Goal: Information Seeking & Learning: Learn about a topic

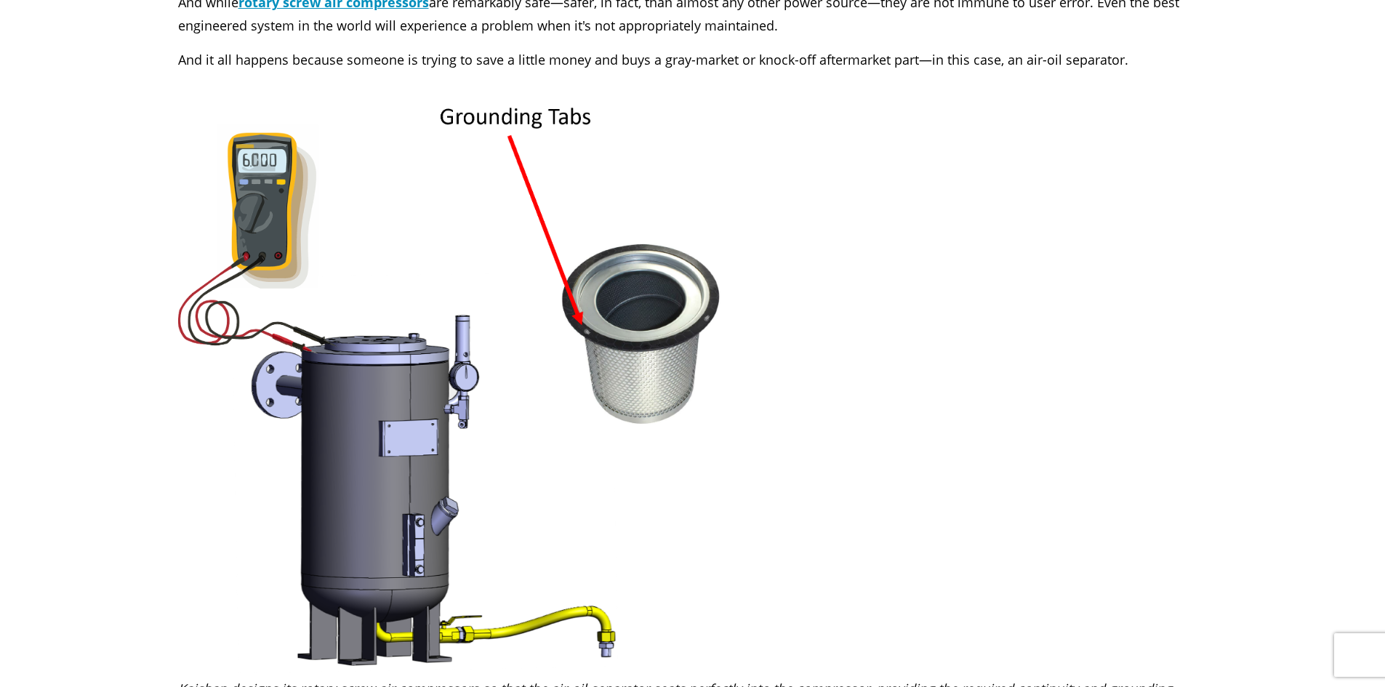
drag, startPoint x: 566, startPoint y: 208, endPoint x: 585, endPoint y: 398, distance: 191.4
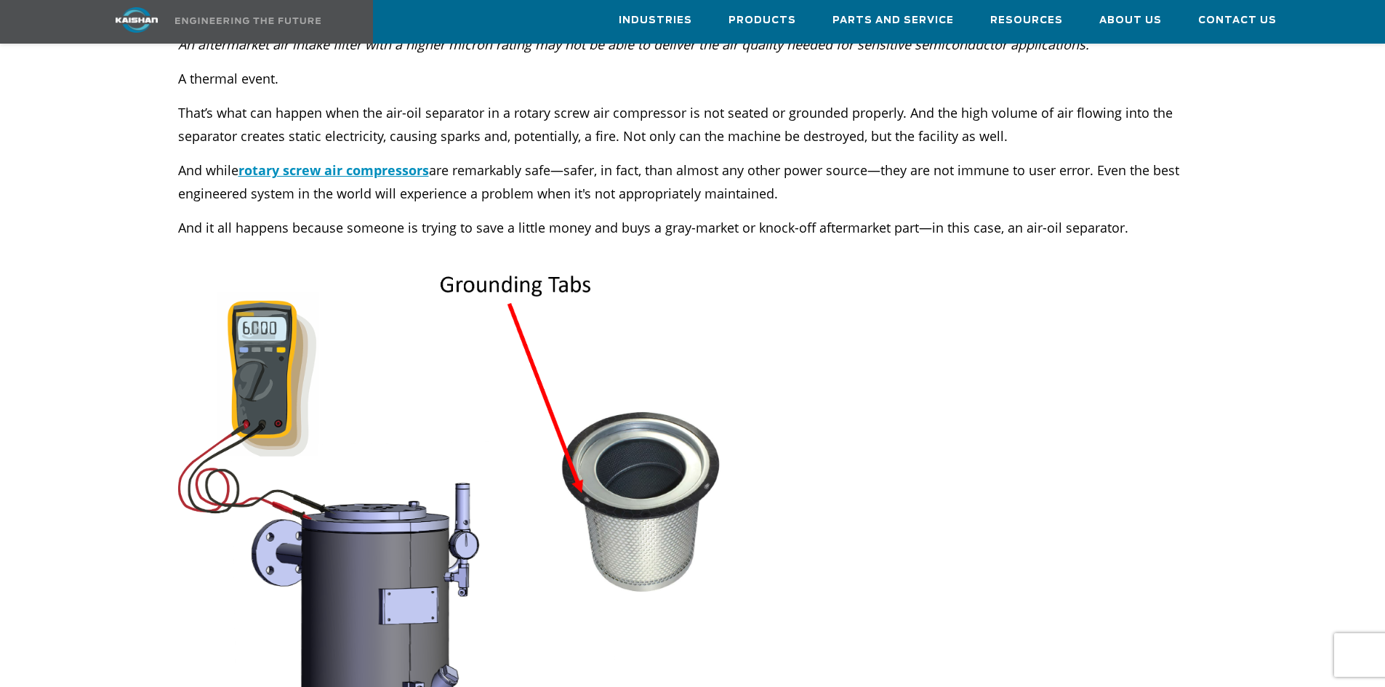
scroll to position [606, 0]
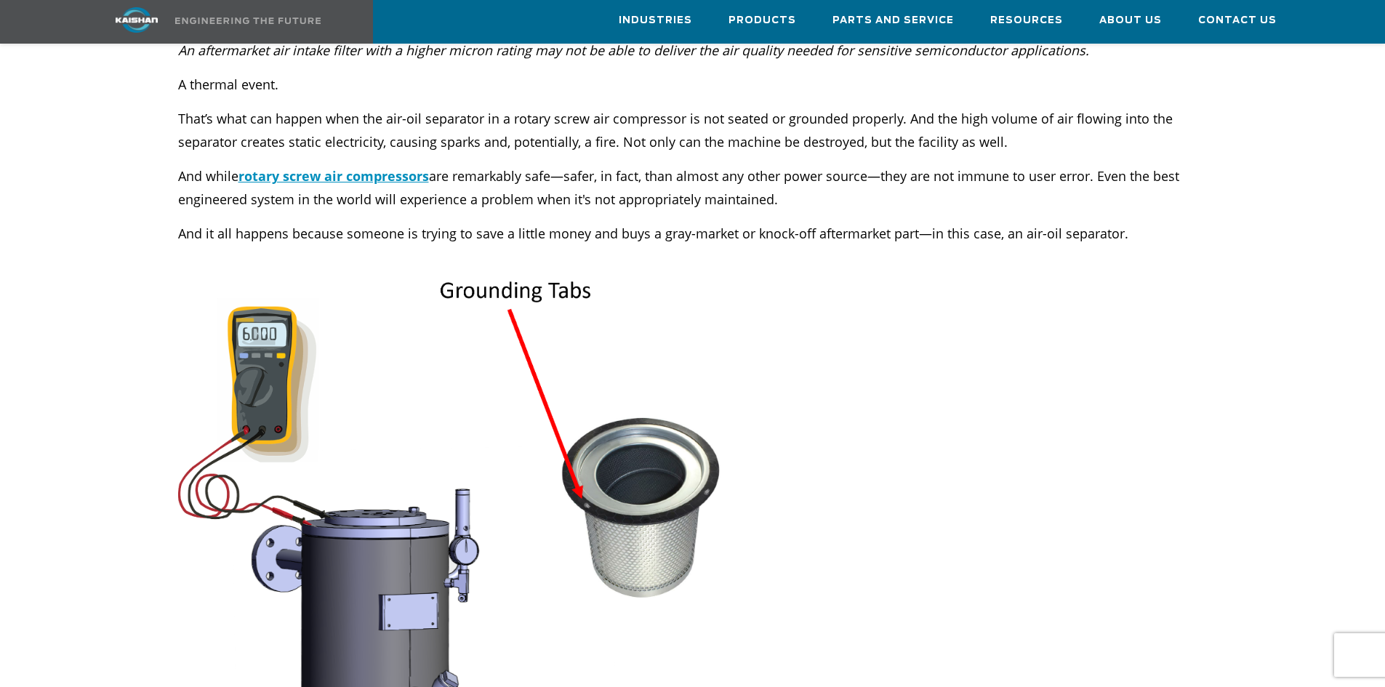
drag, startPoint x: 544, startPoint y: 161, endPoint x: 545, endPoint y: 144, distance: 16.8
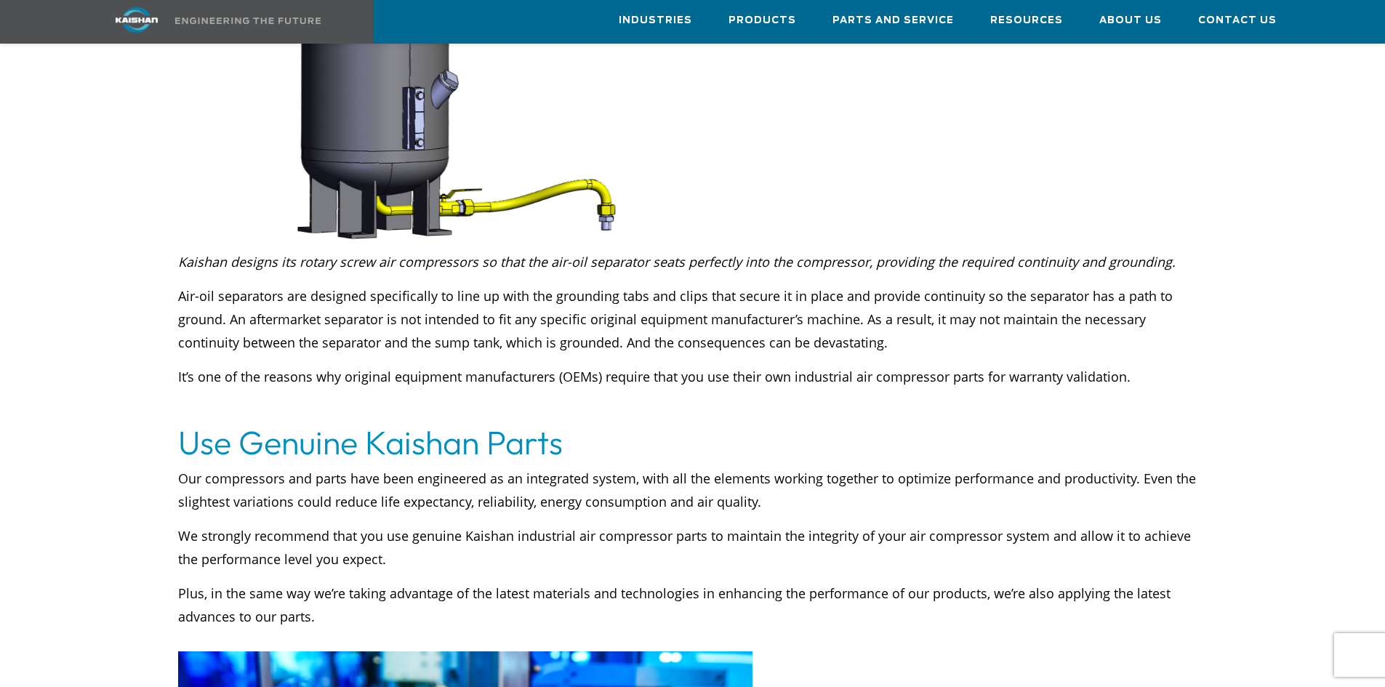
drag, startPoint x: 542, startPoint y: 146, endPoint x: 521, endPoint y: 313, distance: 168.5
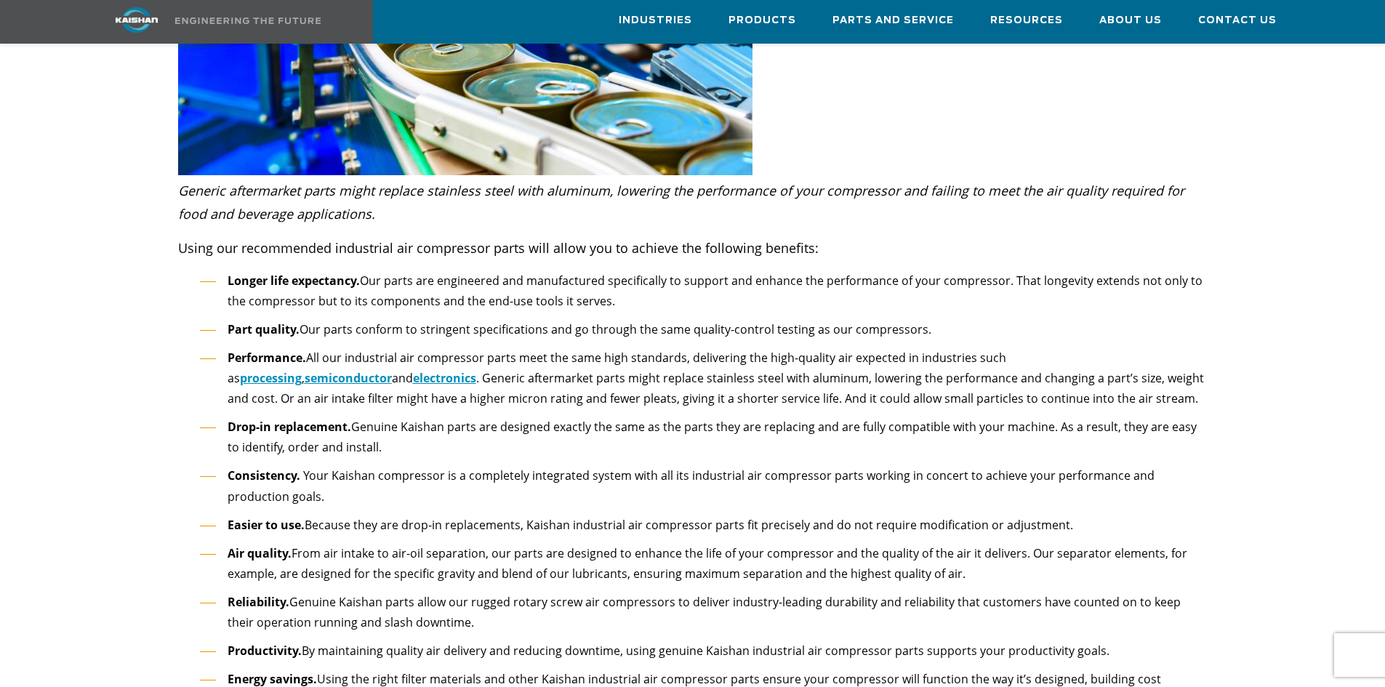
scroll to position [2483, 0]
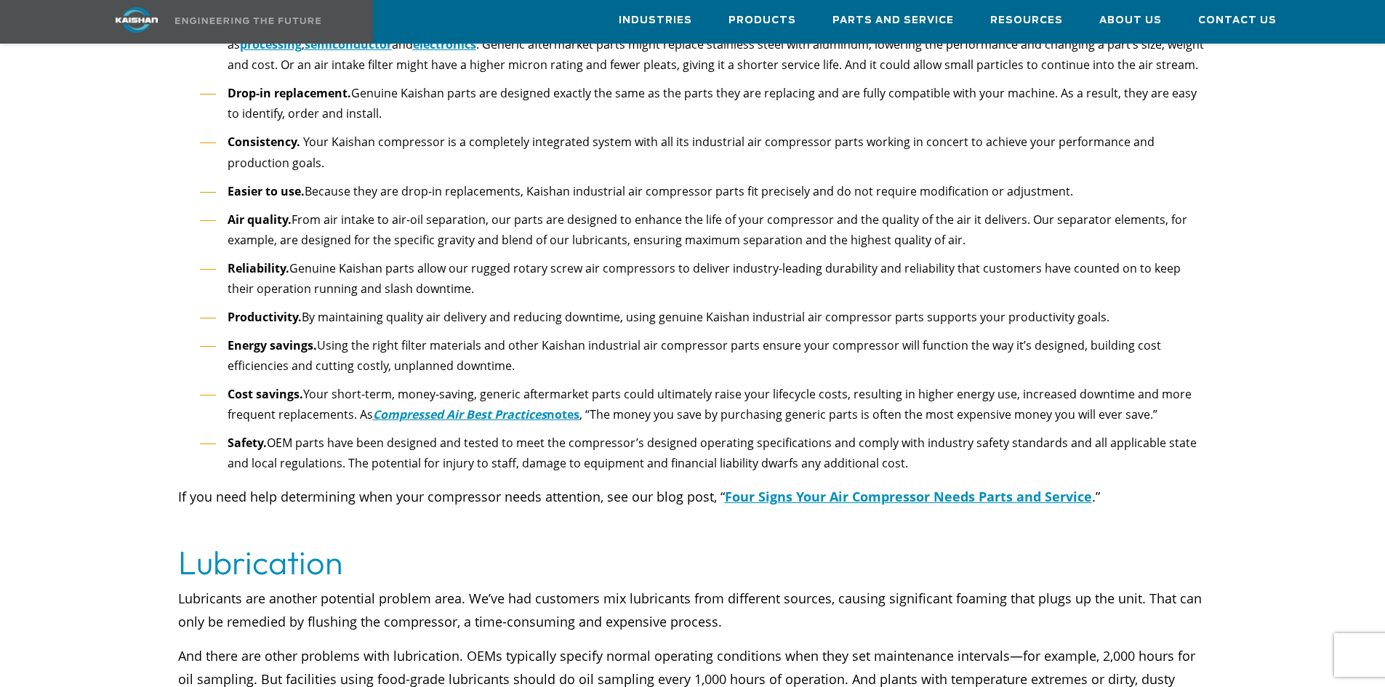
drag, startPoint x: 515, startPoint y: 284, endPoint x: 530, endPoint y: 435, distance: 151.9
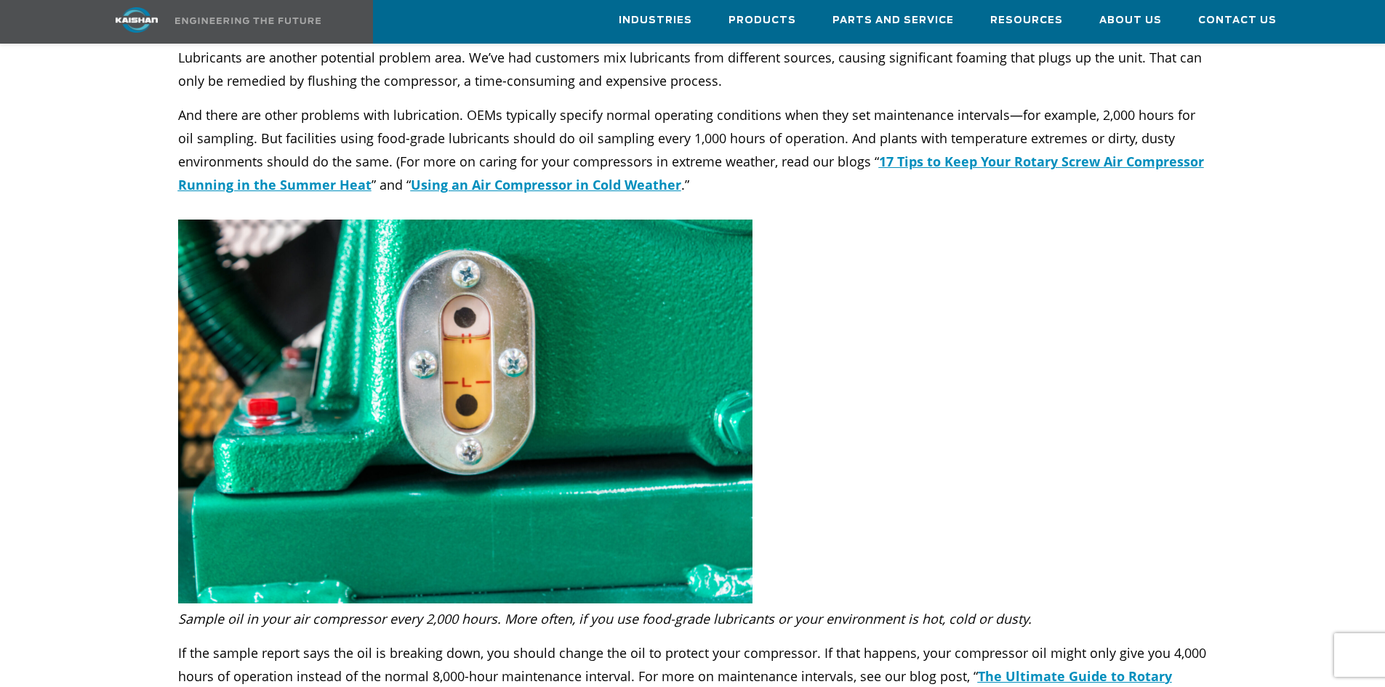
drag, startPoint x: 526, startPoint y: 329, endPoint x: 525, endPoint y: 348, distance: 18.2
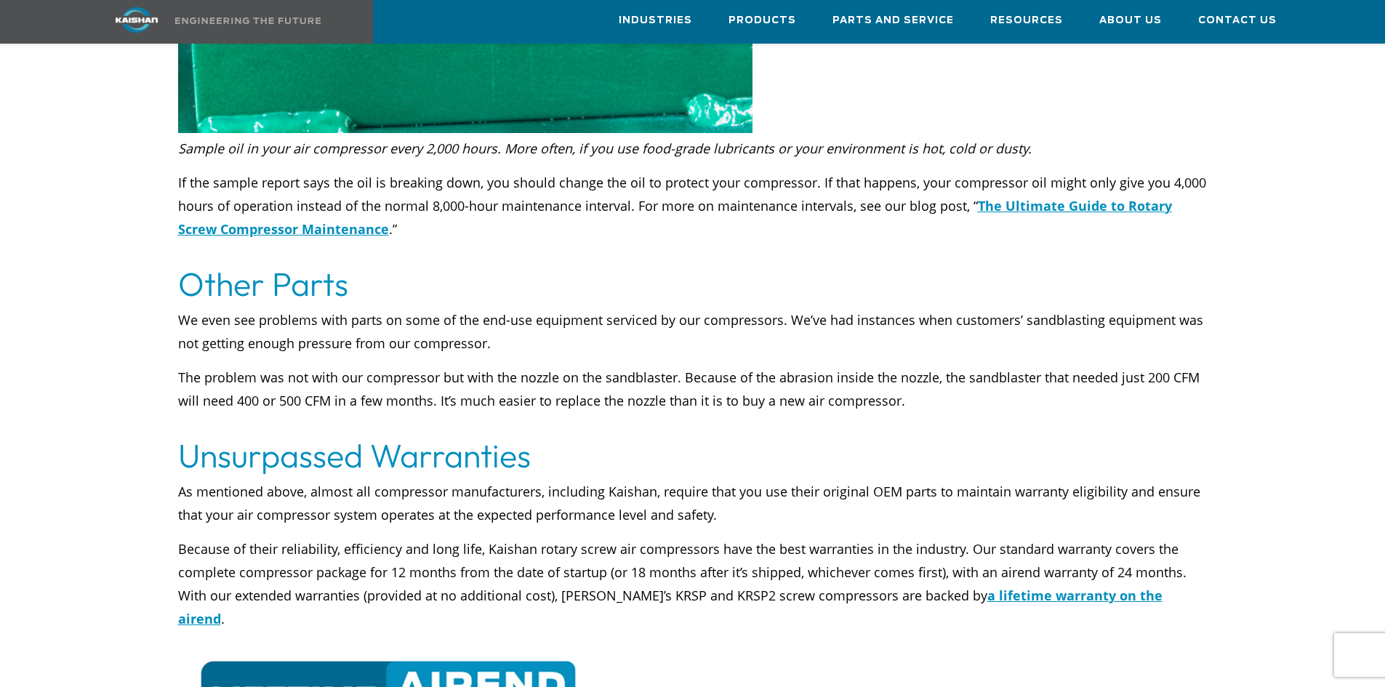
scroll to position [3395, 0]
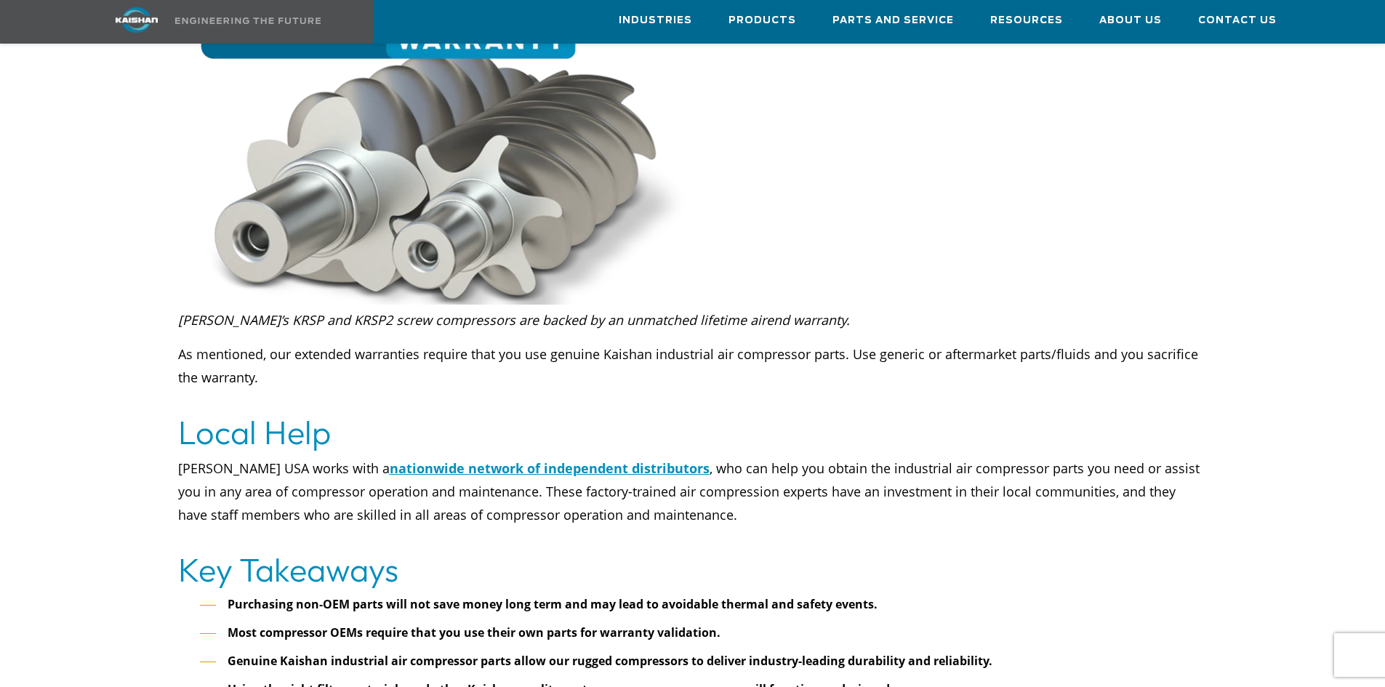
drag, startPoint x: 503, startPoint y: 185, endPoint x: 500, endPoint y: 383, distance: 198.5
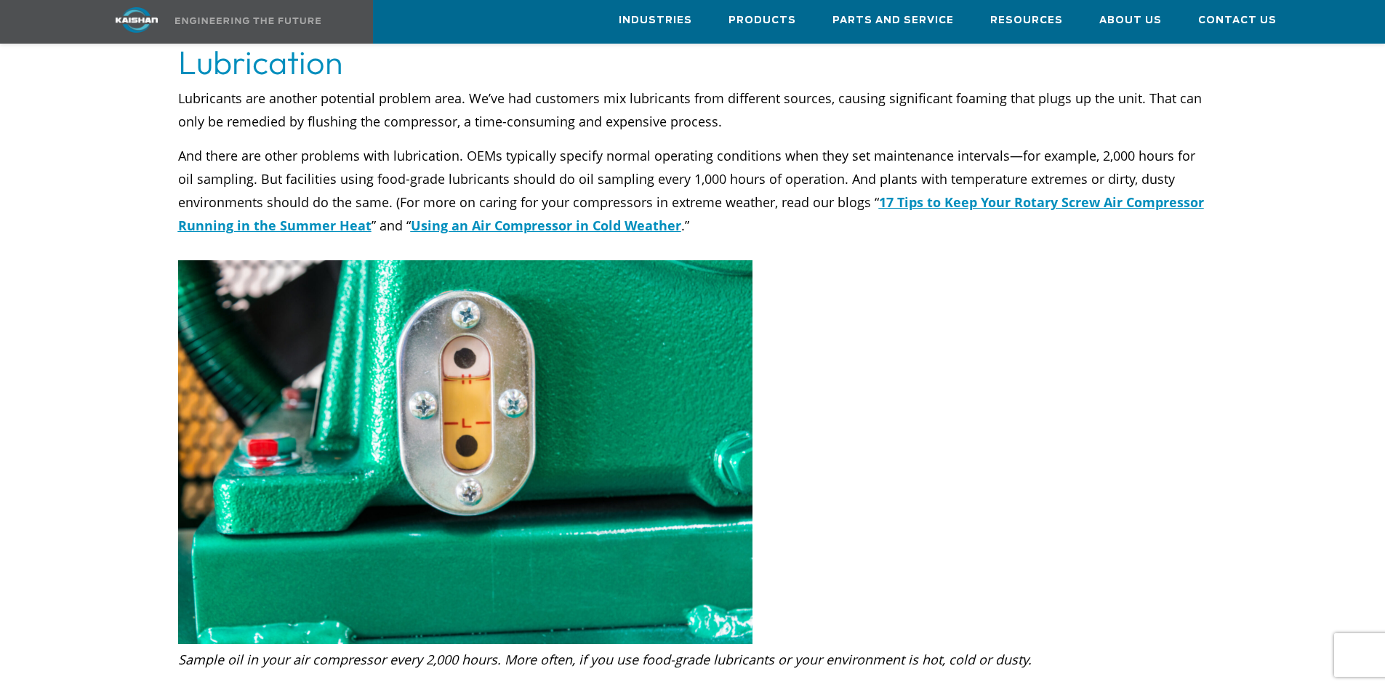
scroll to position [2446, 0]
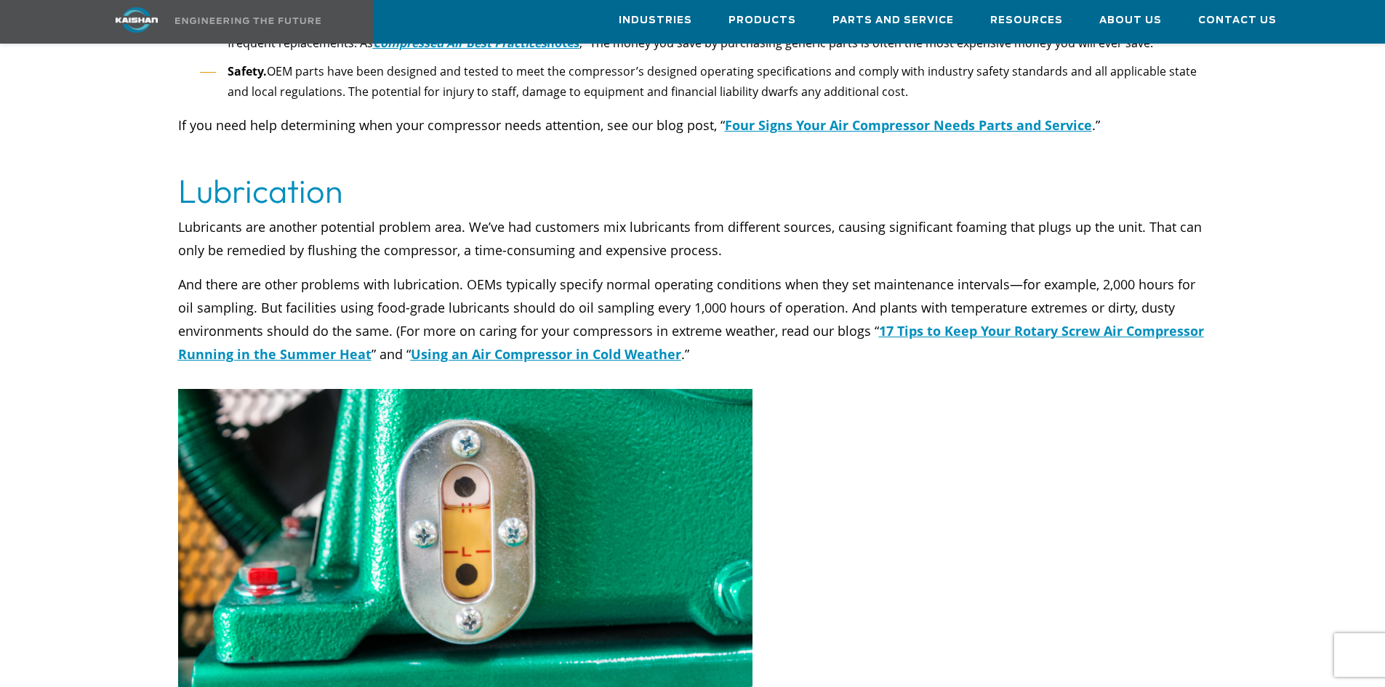
drag, startPoint x: 502, startPoint y: 446, endPoint x: 508, endPoint y: 473, distance: 28.4
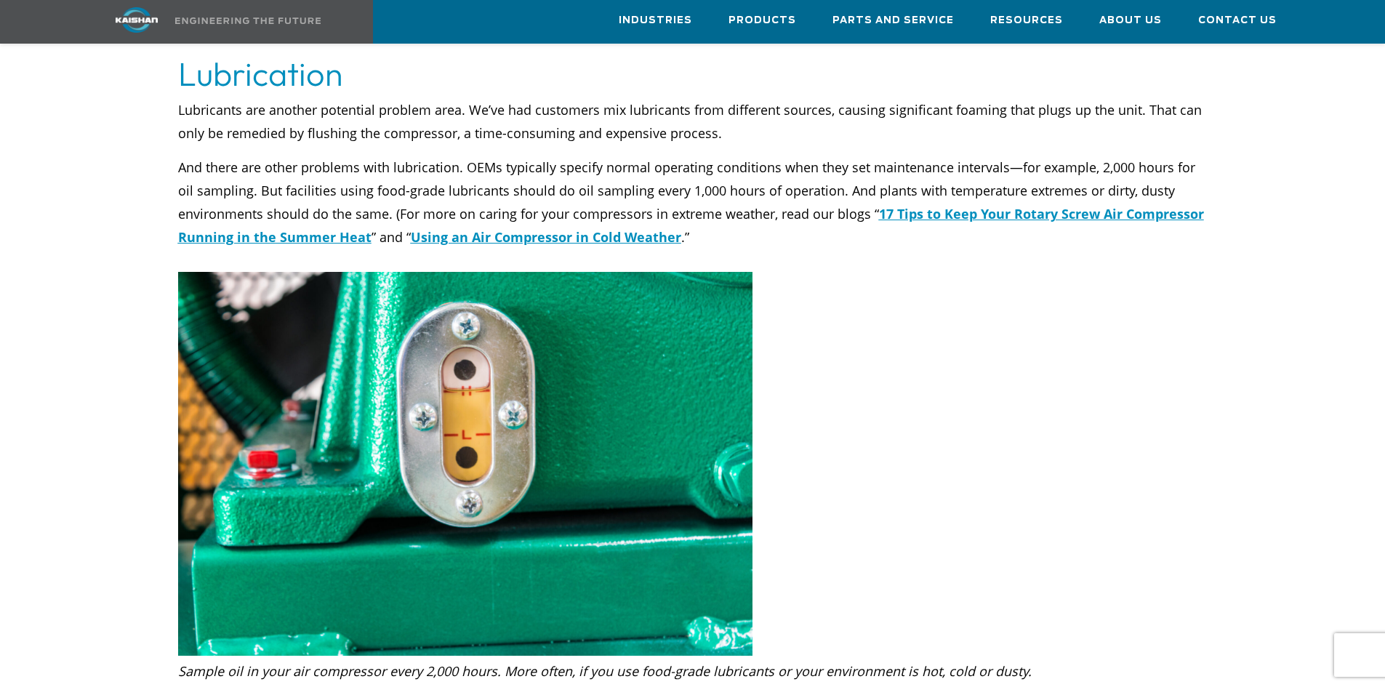
drag, startPoint x: 760, startPoint y: 291, endPoint x: 761, endPoint y: 299, distance: 8.0
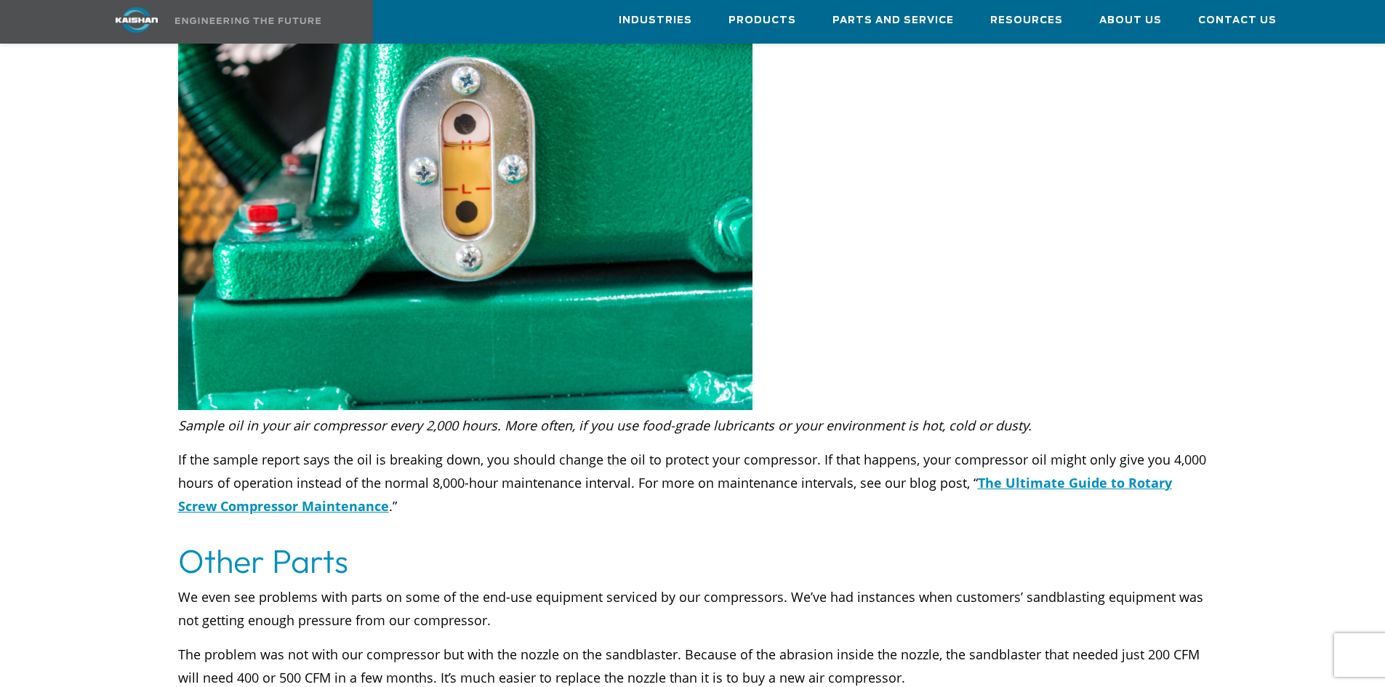
drag, startPoint x: 789, startPoint y: 302, endPoint x: 780, endPoint y: 363, distance: 61.0
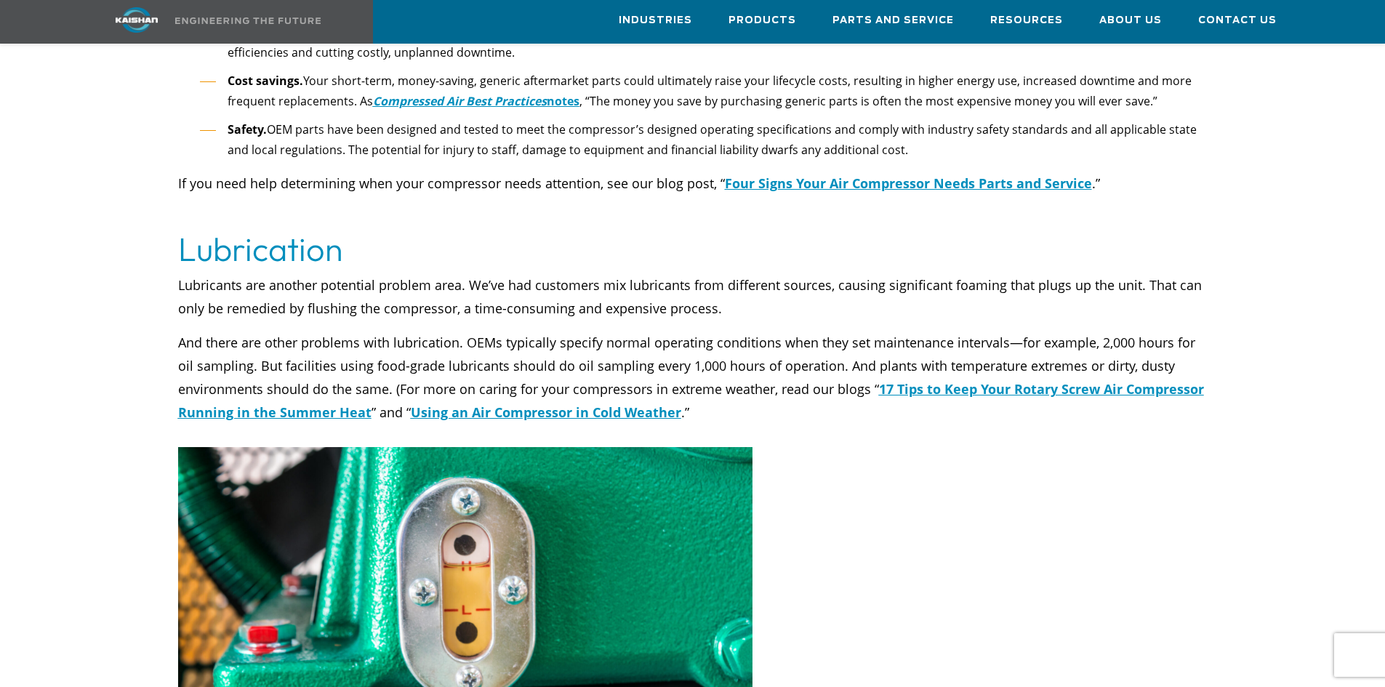
drag, startPoint x: 777, startPoint y: 371, endPoint x: 768, endPoint y: 417, distance: 46.6
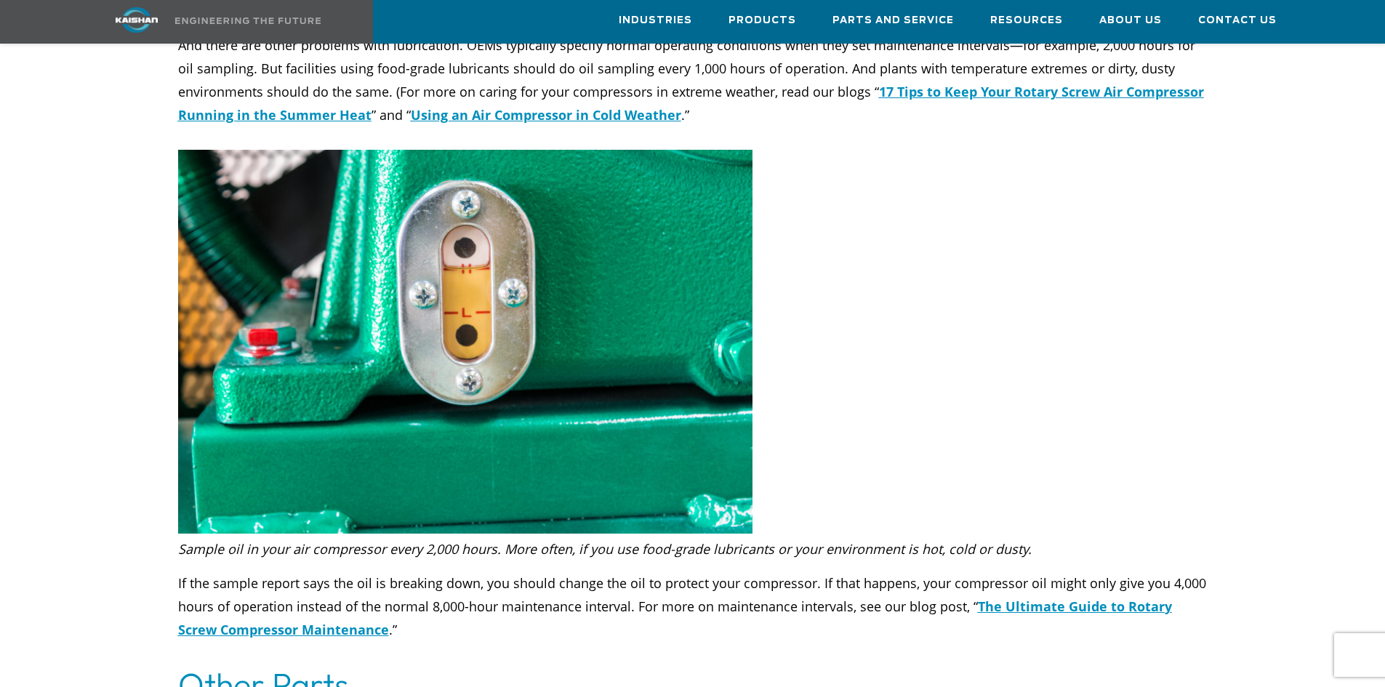
scroll to position [2990, 0]
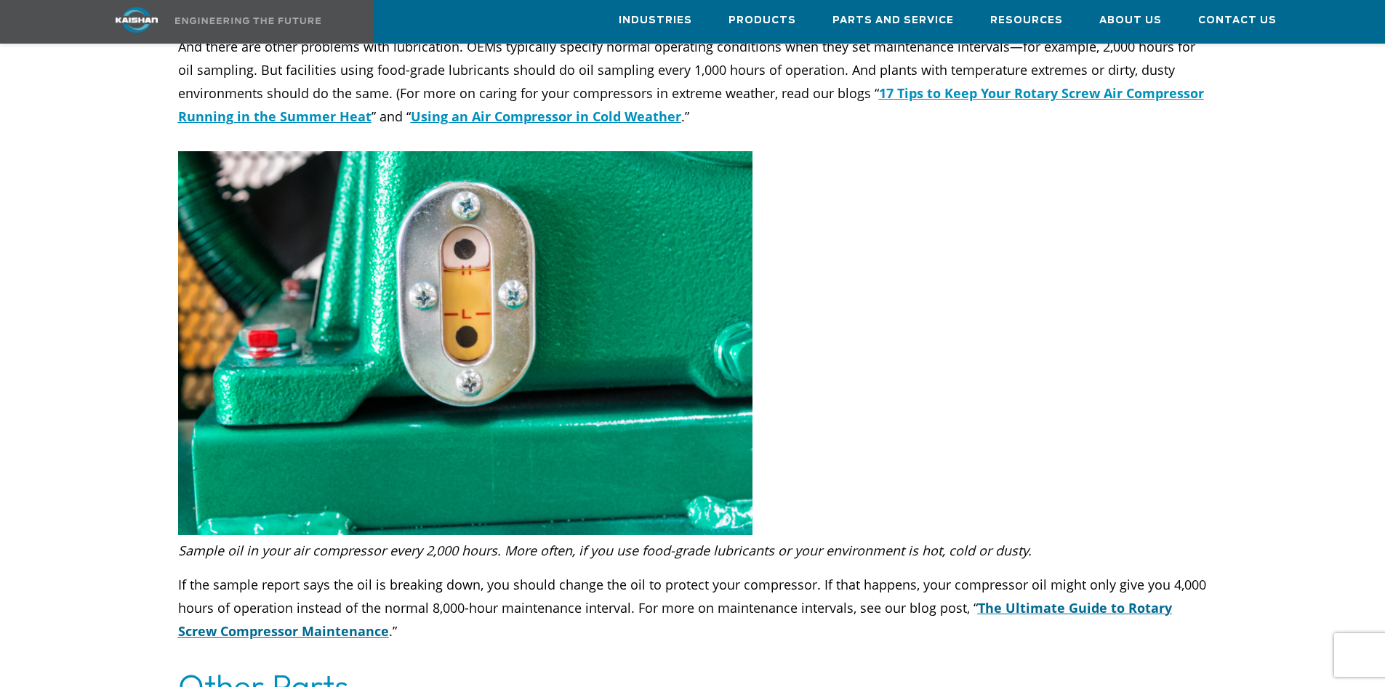
click at [1009, 599] on u "The Ultimate Guide to Rotary Screw Compressor Maintenance" at bounding box center [675, 619] width 994 height 41
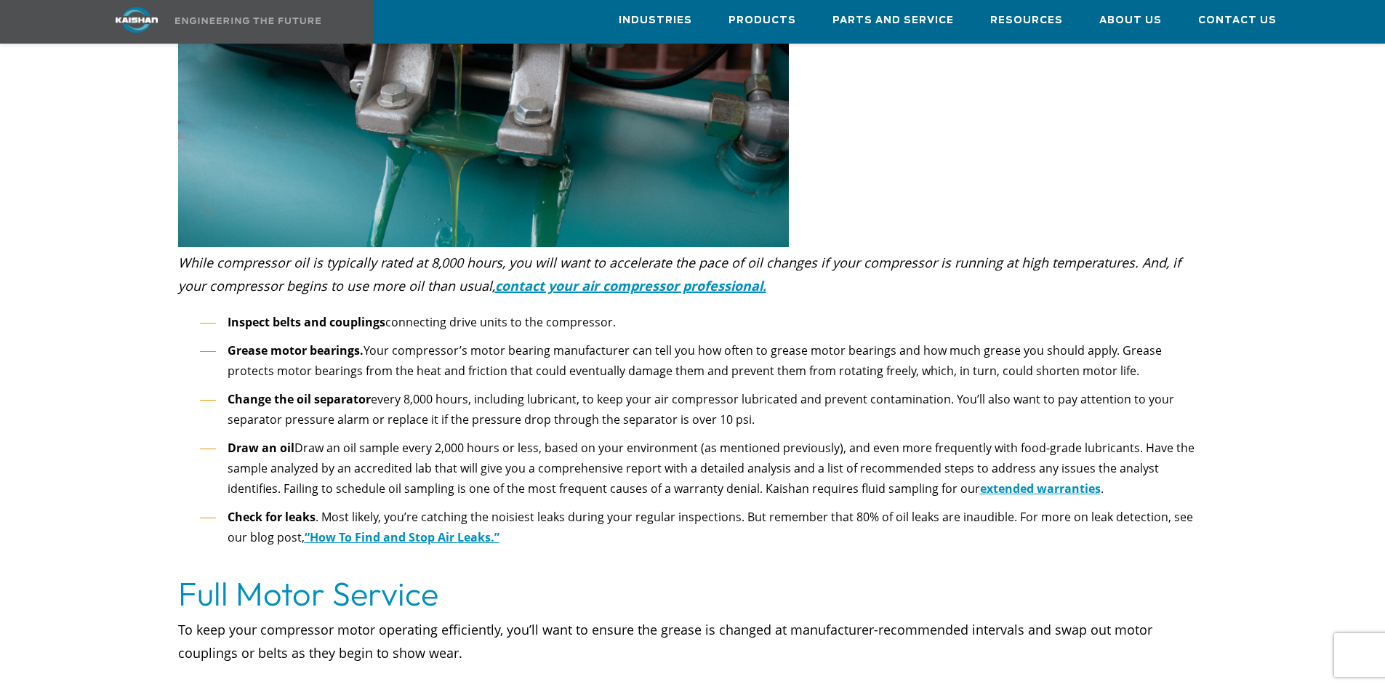
drag, startPoint x: 149, startPoint y: 232, endPoint x: 156, endPoint y: 350, distance: 118.7
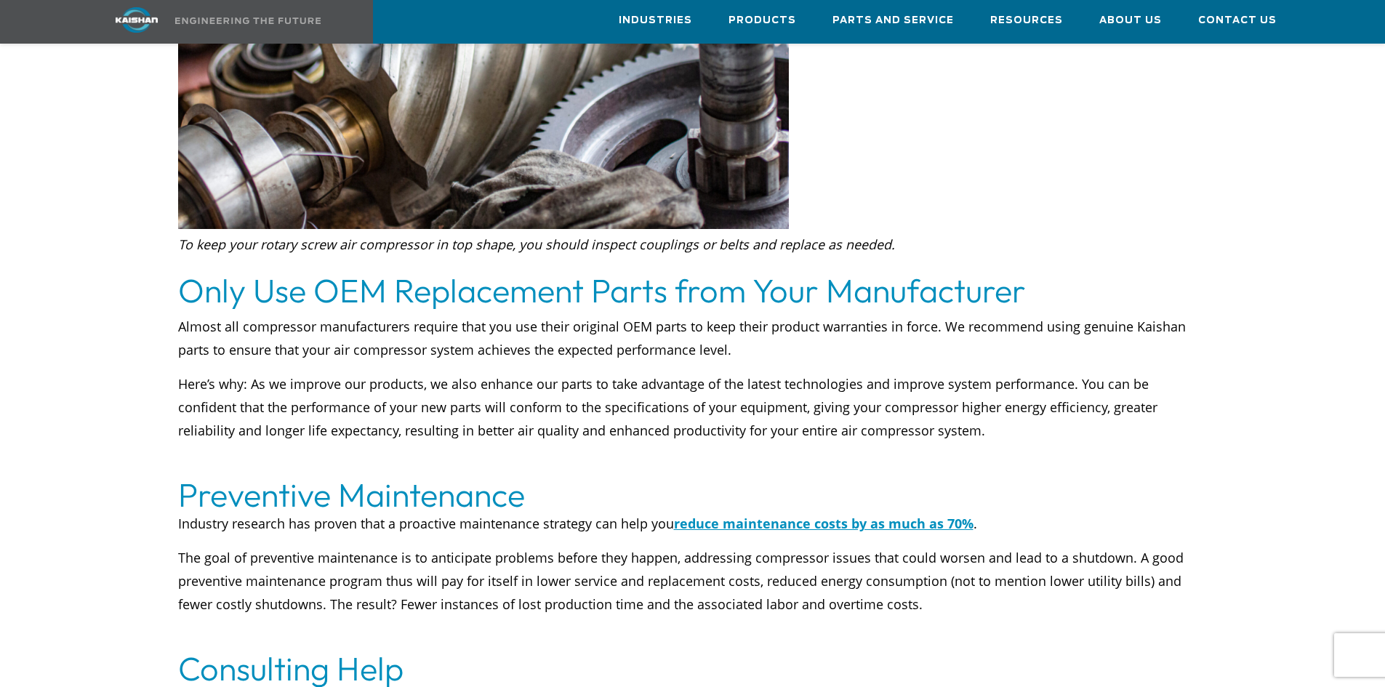
drag, startPoint x: 147, startPoint y: 144, endPoint x: 152, endPoint y: 334, distance: 189.8
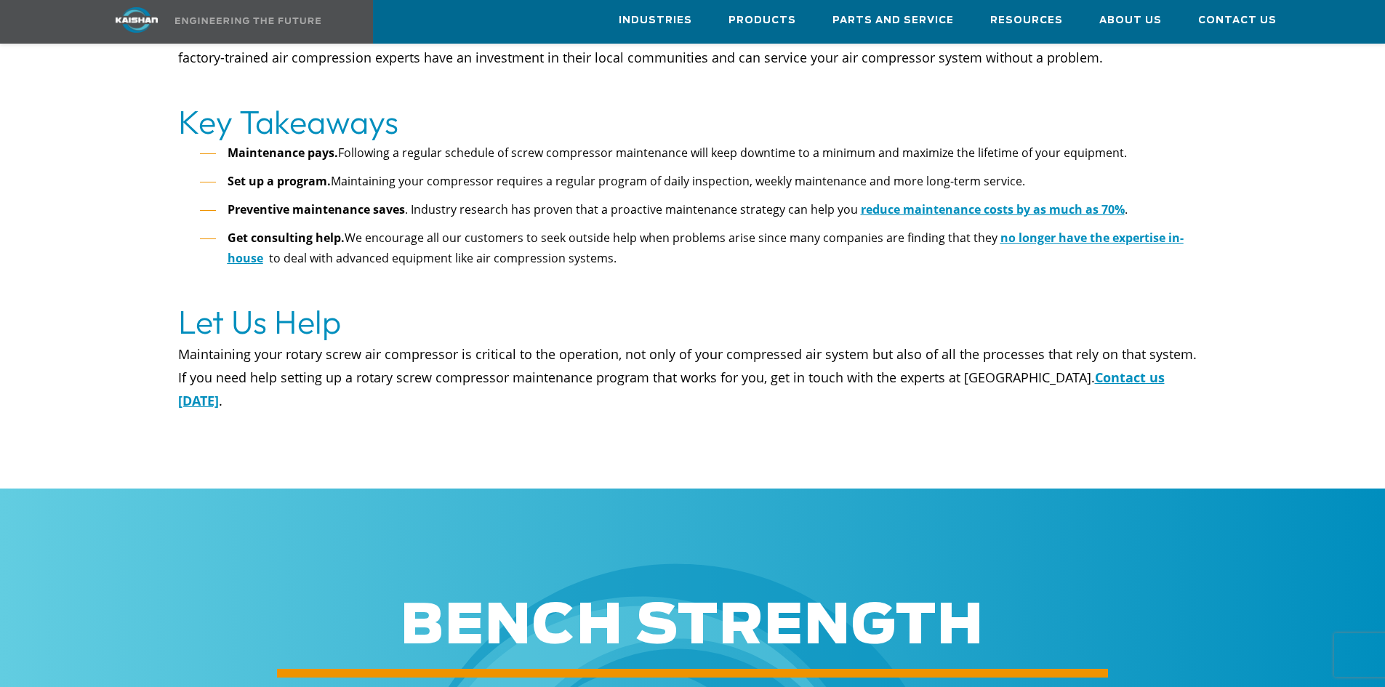
drag, startPoint x: 157, startPoint y: 260, endPoint x: 166, endPoint y: 375, distance: 116.0
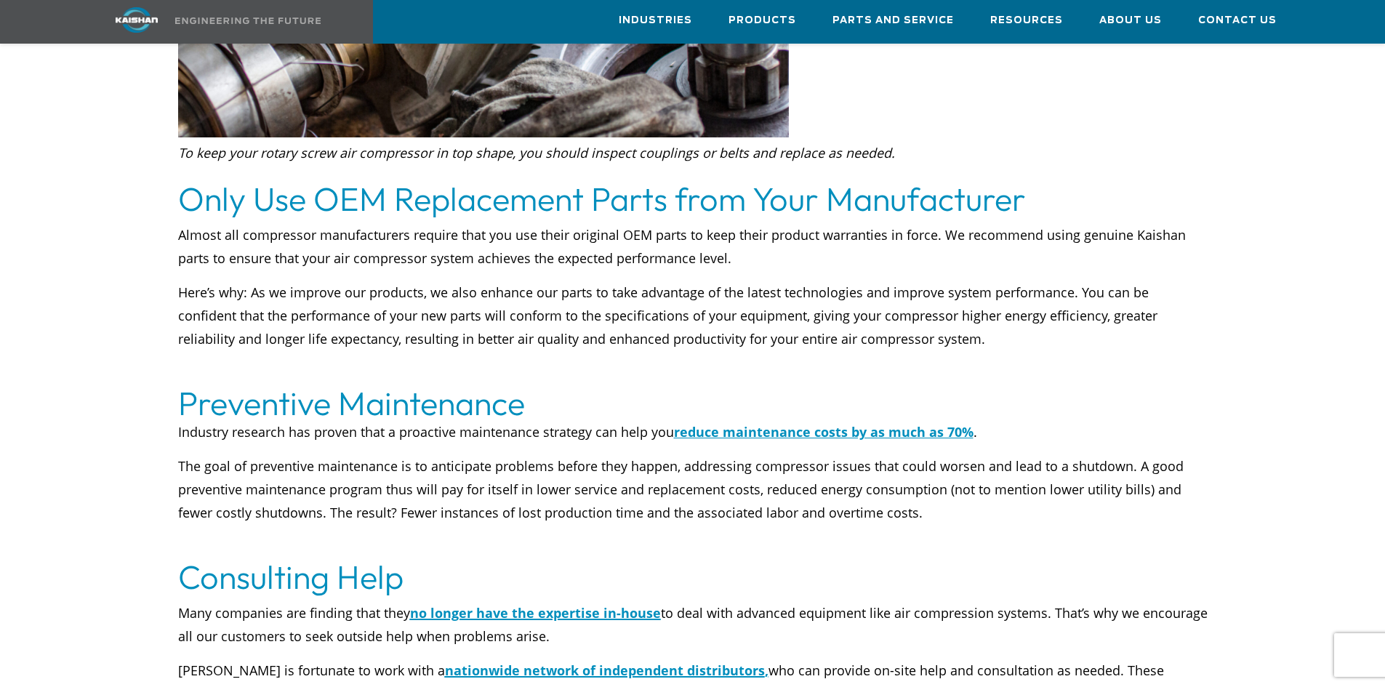
drag, startPoint x: 166, startPoint y: 361, endPoint x: 172, endPoint y: 201, distance: 160.1
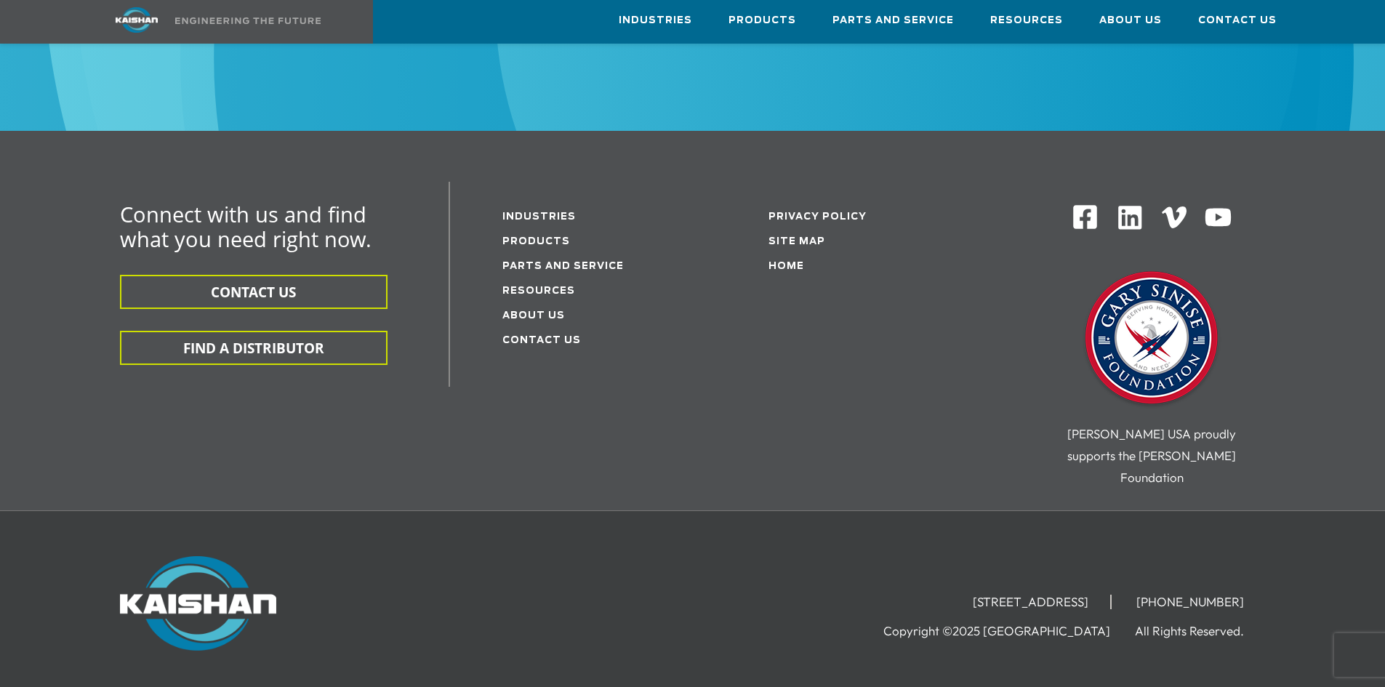
drag, startPoint x: 167, startPoint y: 252, endPoint x: 180, endPoint y: 516, distance: 265.0
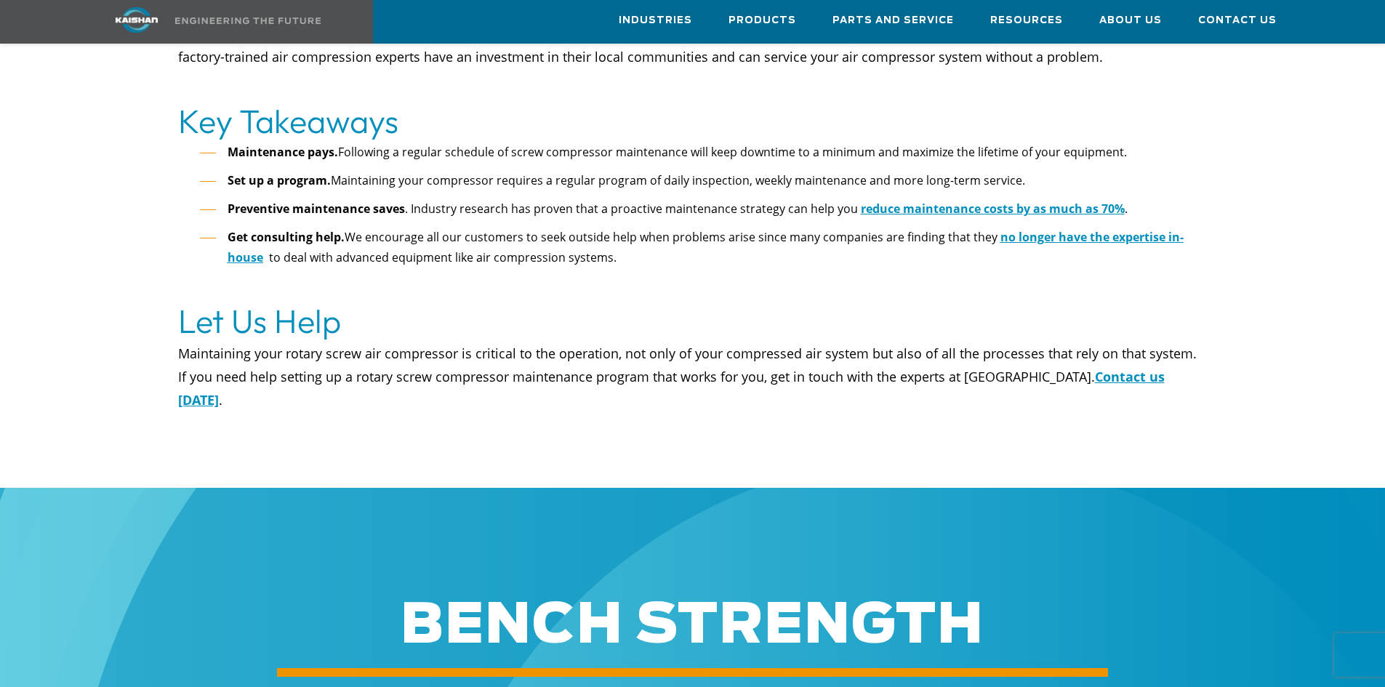
scroll to position [1375, 0]
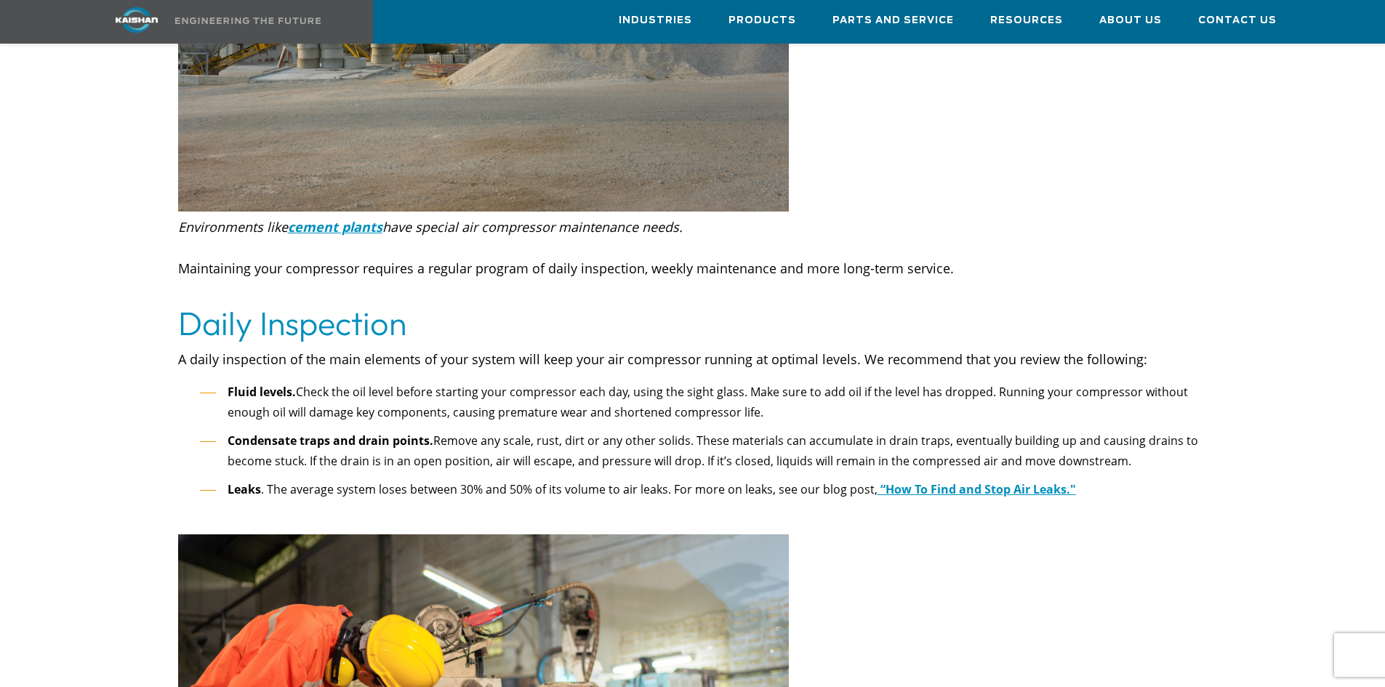
drag, startPoint x: 208, startPoint y: 470, endPoint x: 210, endPoint y: -30, distance: 500.2
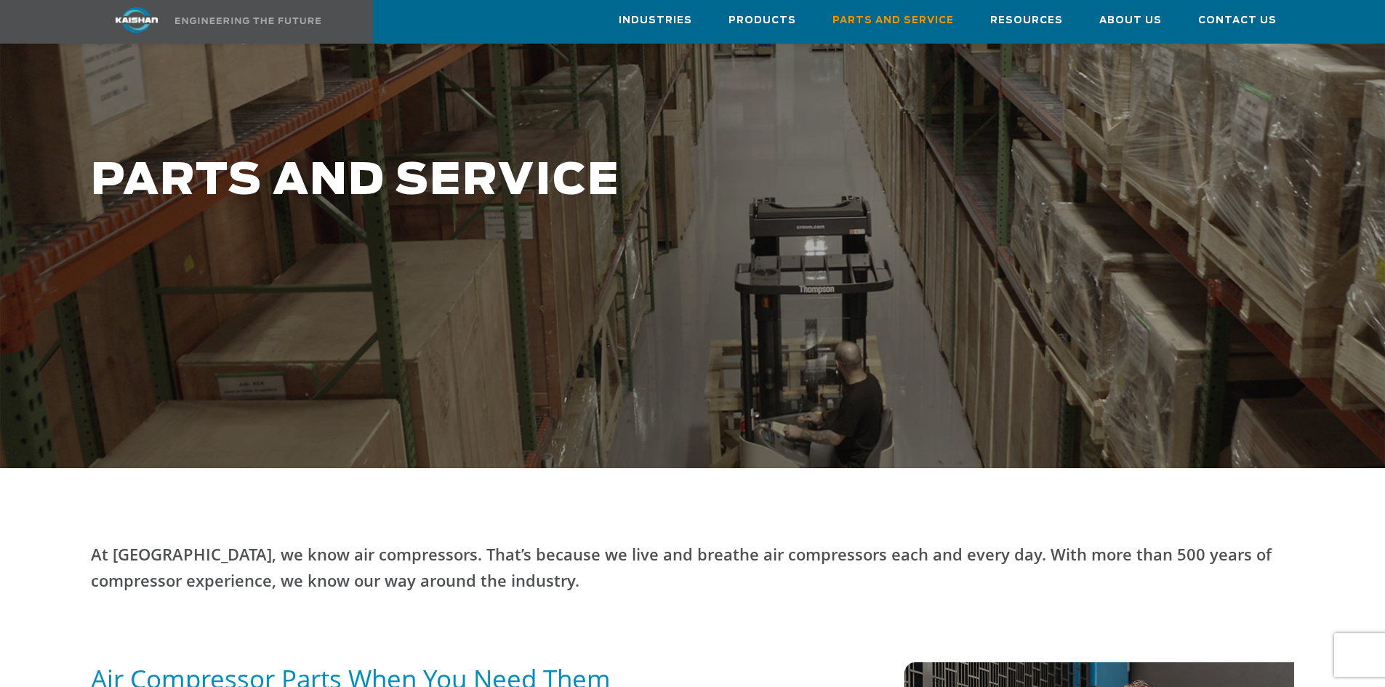
scroll to position [364, 0]
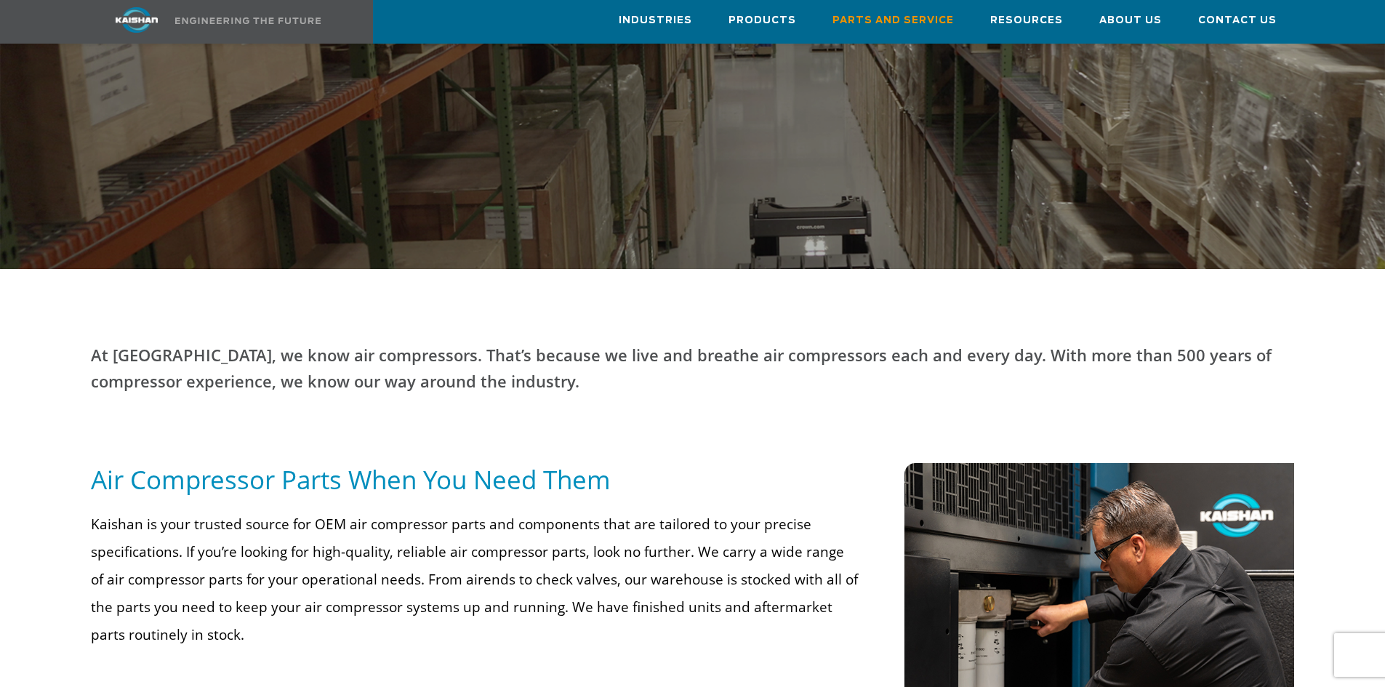
click at [359, 467] on h5 "Air Compressor Parts When You Need Them" at bounding box center [475, 479] width 768 height 33
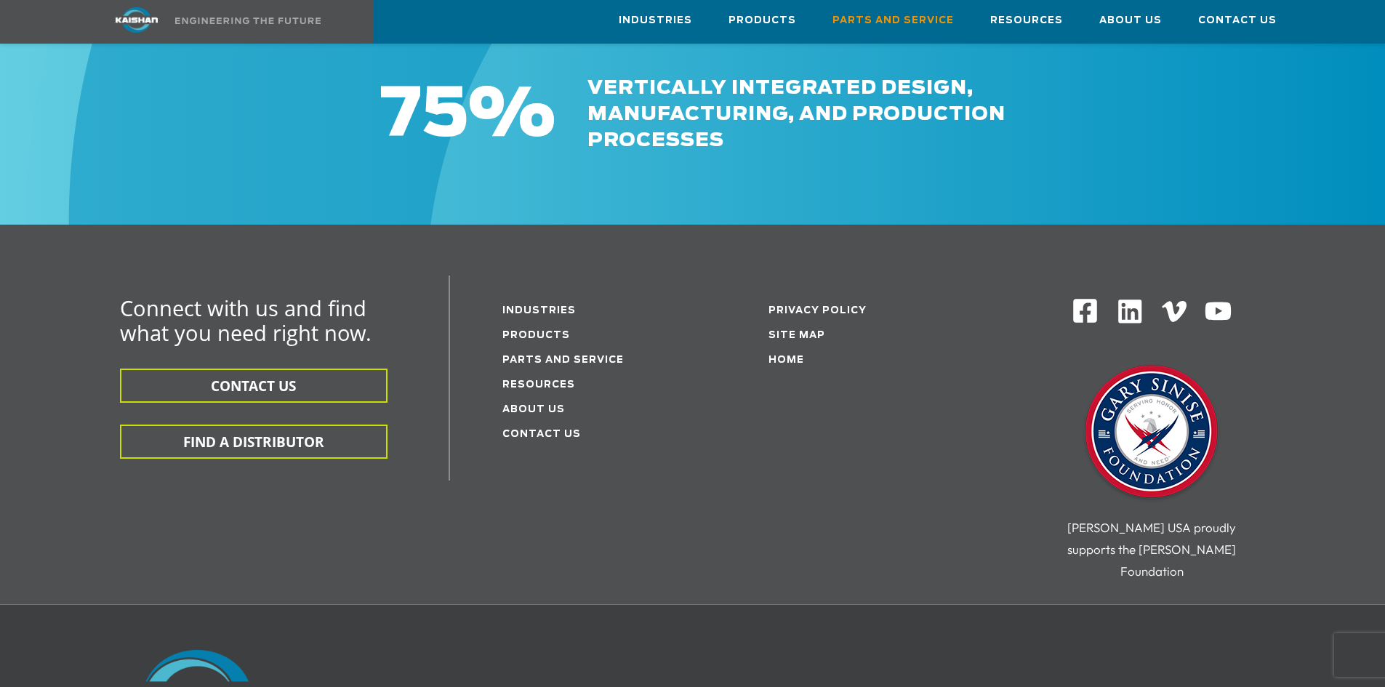
scroll to position [1587, 0]
